Goal: Transaction & Acquisition: Purchase product/service

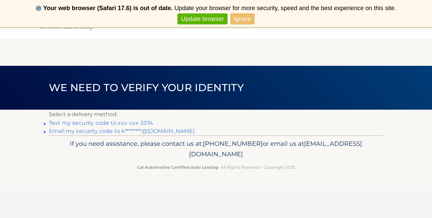
click at [117, 123] on link "Text my security code to xxx-xxx-3374" at bounding box center [101, 123] width 104 height 6
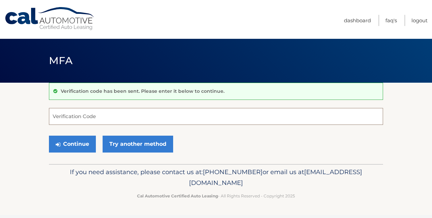
click at [114, 114] on input "Verification Code" at bounding box center [216, 116] width 334 height 17
type input "574676"
click at [72, 144] on button "Continue" at bounding box center [72, 144] width 47 height 17
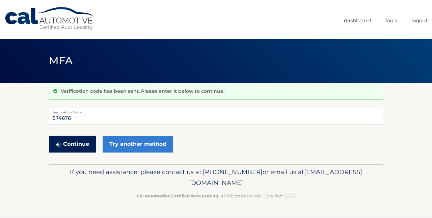
click at [92, 146] on button "Continue" at bounding box center [72, 144] width 47 height 17
click at [89, 117] on input "574676" at bounding box center [216, 116] width 334 height 17
type input "574676"
click at [77, 147] on button "Continue" at bounding box center [72, 144] width 47 height 17
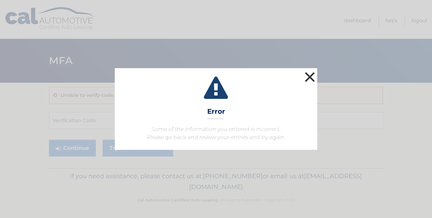
click at [312, 76] on button "×" at bounding box center [310, 77] width 14 height 14
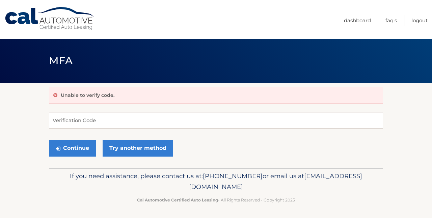
click at [189, 121] on input "Verification Code" at bounding box center [216, 120] width 334 height 17
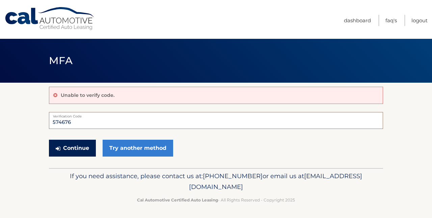
type input "574676"
click at [66, 147] on button "Continue" at bounding box center [72, 148] width 47 height 17
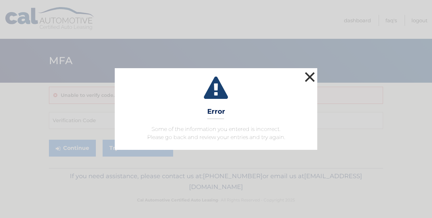
click at [309, 74] on button "×" at bounding box center [310, 77] width 14 height 14
click at [310, 75] on button "×" at bounding box center [310, 77] width 14 height 14
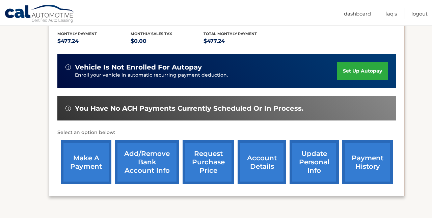
scroll to position [142, 0]
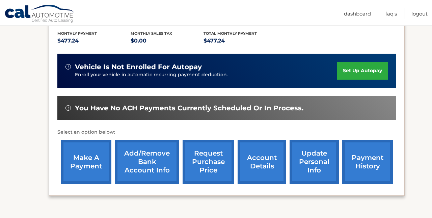
click at [86, 161] on link "make a payment" at bounding box center [86, 162] width 51 height 44
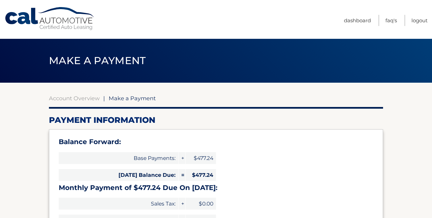
select select "NWY0NzQ3NDAtNjYzNS00YTg0LWFkNzItNGNhYTZiM2ZkZGU5"
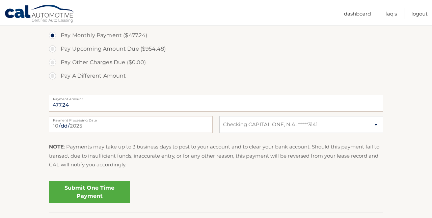
scroll to position [248, 0]
click at [101, 189] on link "Submit One Time Payment" at bounding box center [89, 192] width 81 height 22
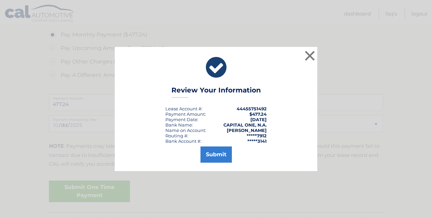
click at [222, 153] on button "Submit" at bounding box center [216, 155] width 31 height 16
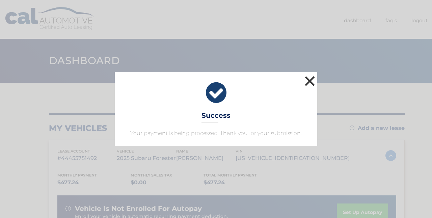
click at [312, 79] on button "×" at bounding box center [310, 81] width 14 height 14
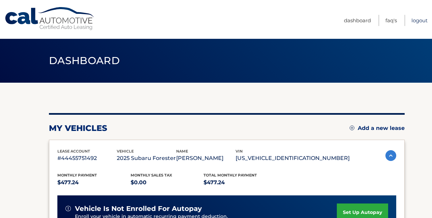
click at [420, 20] on link "Logout" at bounding box center [420, 20] width 16 height 11
